Goal: Communication & Community: Answer question/provide support

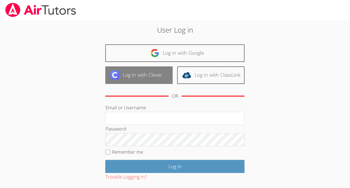
click at [122, 80] on link "Log in with Clever" at bounding box center [138, 75] width 67 height 18
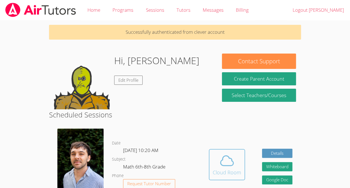
click at [234, 167] on icon at bounding box center [227, 161] width 16 height 16
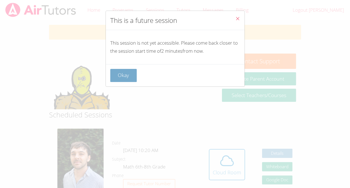
click at [125, 79] on button "Okay" at bounding box center [123, 75] width 27 height 13
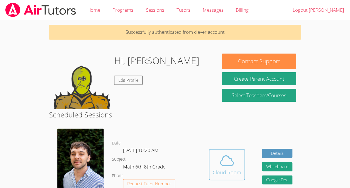
click at [224, 176] on div "Cloud Room" at bounding box center [227, 172] width 28 height 8
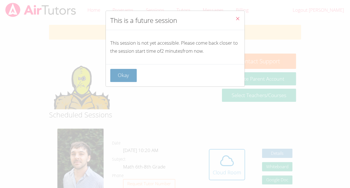
click at [130, 75] on button "Okay" at bounding box center [123, 75] width 27 height 13
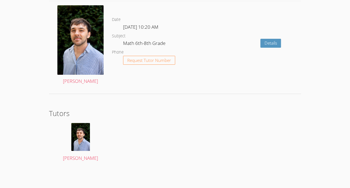
scroll to position [998, 0]
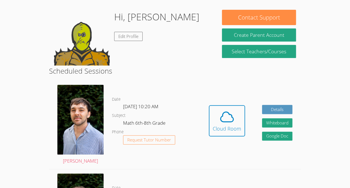
scroll to position [0, 0]
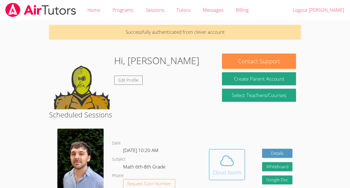
click at [243, 164] on button "Cloud Room" at bounding box center [227, 164] width 36 height 31
click at [226, 176] on div "Cloud Room" at bounding box center [227, 172] width 28 height 8
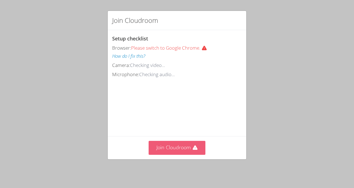
click at [192, 148] on icon at bounding box center [195, 148] width 6 height 6
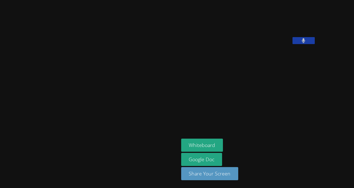
click at [293, 44] on button at bounding box center [304, 40] width 22 height 7
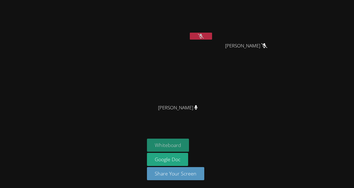
click at [163, 147] on button "Whiteboard" at bounding box center [168, 144] width 42 height 13
click at [194, 36] on button at bounding box center [201, 36] width 22 height 7
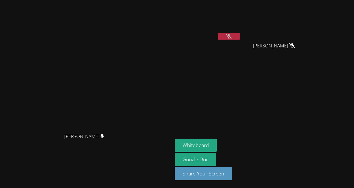
click at [232, 37] on icon at bounding box center [229, 36] width 6 height 5
click at [231, 36] on icon at bounding box center [229, 36] width 4 height 5
click at [230, 36] on video at bounding box center [208, 20] width 66 height 37
click at [232, 36] on icon at bounding box center [229, 36] width 6 height 5
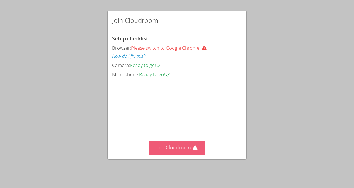
click at [187, 148] on button "Join Cloudroom" at bounding box center [177, 148] width 57 height 14
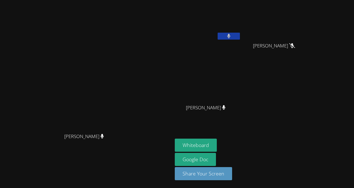
click at [240, 37] on button at bounding box center [229, 36] width 22 height 7
click at [232, 36] on icon at bounding box center [229, 36] width 6 height 5
click at [231, 36] on icon at bounding box center [228, 36] width 3 height 5
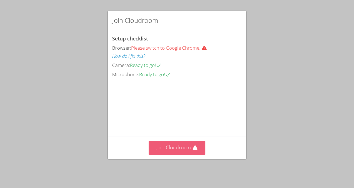
click at [171, 148] on button "Join Cloudroom" at bounding box center [177, 148] width 57 height 14
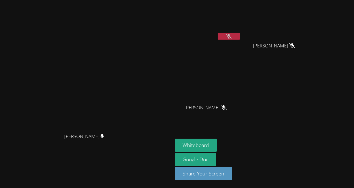
click at [232, 38] on icon at bounding box center [229, 36] width 6 height 5
click at [240, 38] on button at bounding box center [229, 36] width 22 height 7
click at [232, 38] on icon at bounding box center [229, 36] width 6 height 5
click at [240, 38] on button at bounding box center [229, 36] width 22 height 7
click at [232, 38] on icon at bounding box center [229, 36] width 6 height 5
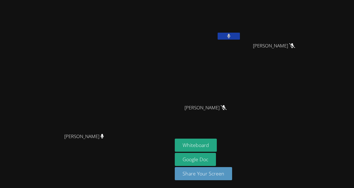
click at [240, 36] on button at bounding box center [229, 36] width 22 height 7
click at [217, 144] on button "Whiteboard" at bounding box center [196, 144] width 42 height 13
click at [217, 149] on button "Whiteboard" at bounding box center [196, 144] width 42 height 13
click at [232, 35] on icon at bounding box center [229, 36] width 6 height 5
click at [231, 35] on icon at bounding box center [228, 36] width 3 height 5
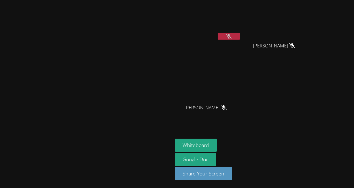
click at [218, 33] on button at bounding box center [229, 36] width 22 height 7
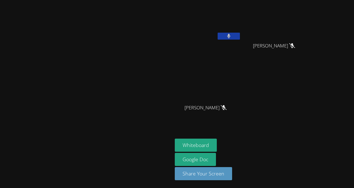
click at [218, 33] on button at bounding box center [229, 36] width 22 height 7
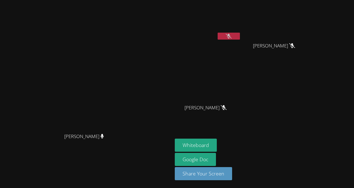
click at [218, 33] on button at bounding box center [229, 36] width 22 height 7
click at [231, 36] on icon at bounding box center [228, 36] width 3 height 5
click at [218, 33] on button at bounding box center [229, 36] width 22 height 7
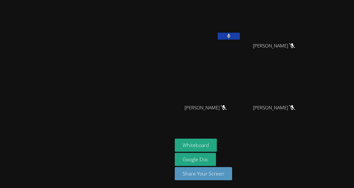
click at [218, 33] on button at bounding box center [229, 36] width 22 height 7
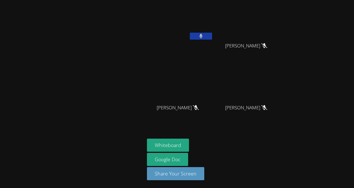
click at [190, 33] on button at bounding box center [201, 36] width 22 height 7
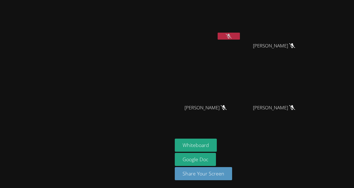
click at [218, 33] on button at bounding box center [229, 36] width 22 height 7
click at [301, 125] on aside "[PERSON_NAME] [PERSON_NAME] [PERSON_NAME] [PERSON_NAME] Ashelly [PERSON_NAME] […" at bounding box center [242, 94] width 139 height 188
click at [232, 34] on icon at bounding box center [229, 36] width 6 height 5
click at [231, 34] on icon at bounding box center [229, 36] width 4 height 5
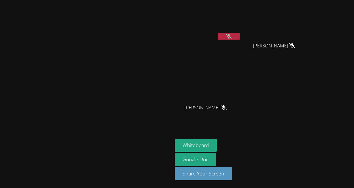
click at [240, 37] on button at bounding box center [229, 36] width 22 height 7
click at [218, 33] on button at bounding box center [229, 36] width 22 height 7
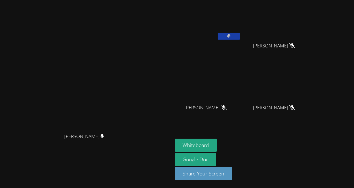
click at [218, 33] on button at bounding box center [229, 36] width 22 height 7
click at [231, 61] on div "[PERSON_NAME]" at bounding box center [208, 32] width 66 height 60
click at [240, 37] on button at bounding box center [229, 36] width 22 height 7
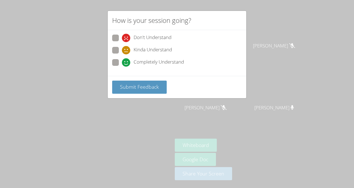
click at [168, 62] on span "Completely Understand" at bounding box center [159, 62] width 50 height 8
click at [127, 62] on input "Completely Understand" at bounding box center [124, 61] width 5 height 5
radio input "true"
click at [156, 84] on span "Submit Feedback" at bounding box center [139, 86] width 39 height 7
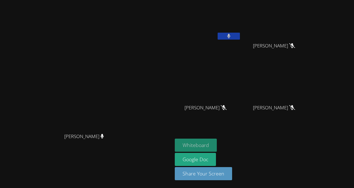
click at [217, 149] on button "Whiteboard" at bounding box center [196, 144] width 42 height 13
